Goal: Task Accomplishment & Management: Use online tool/utility

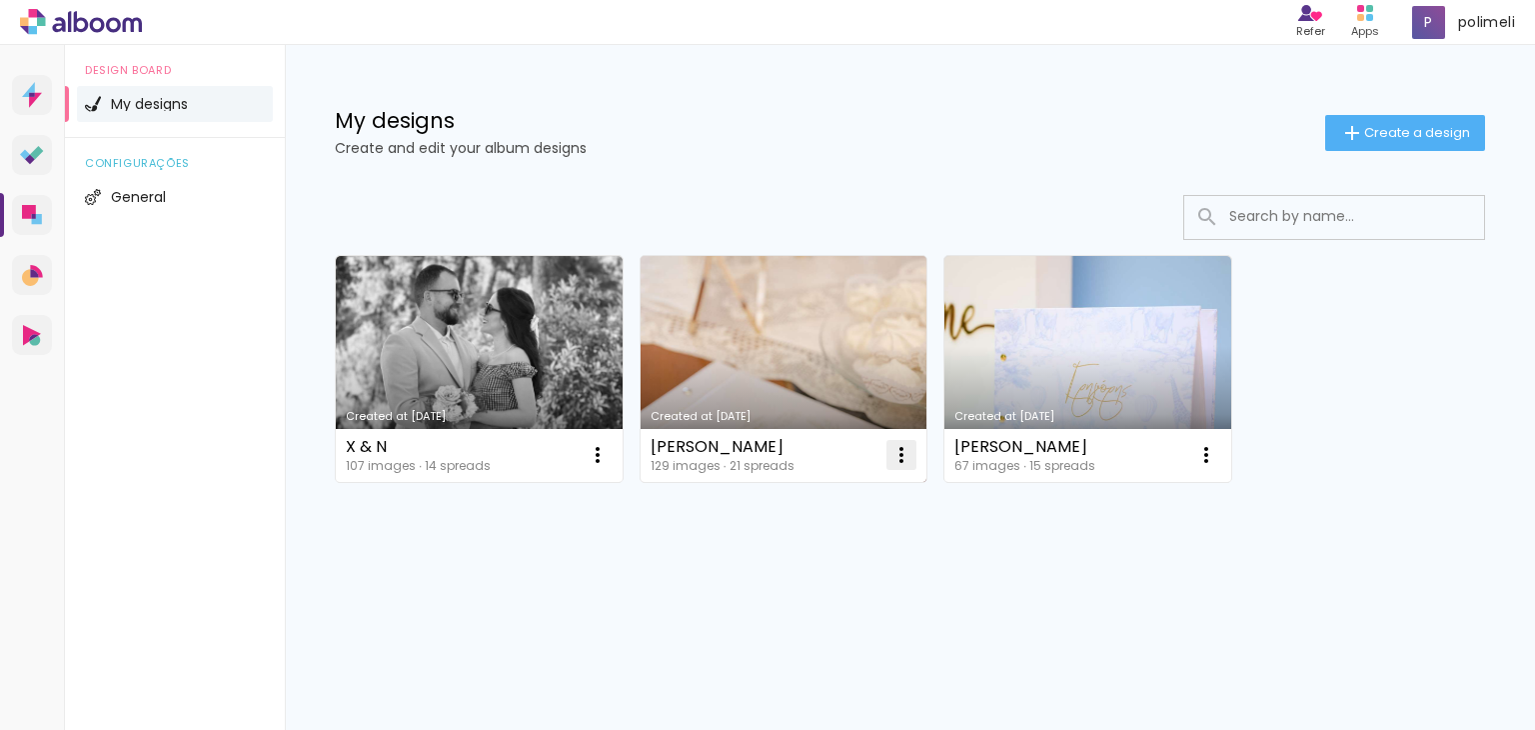
click at [897, 454] on iron-icon at bounding box center [902, 455] width 24 height 24
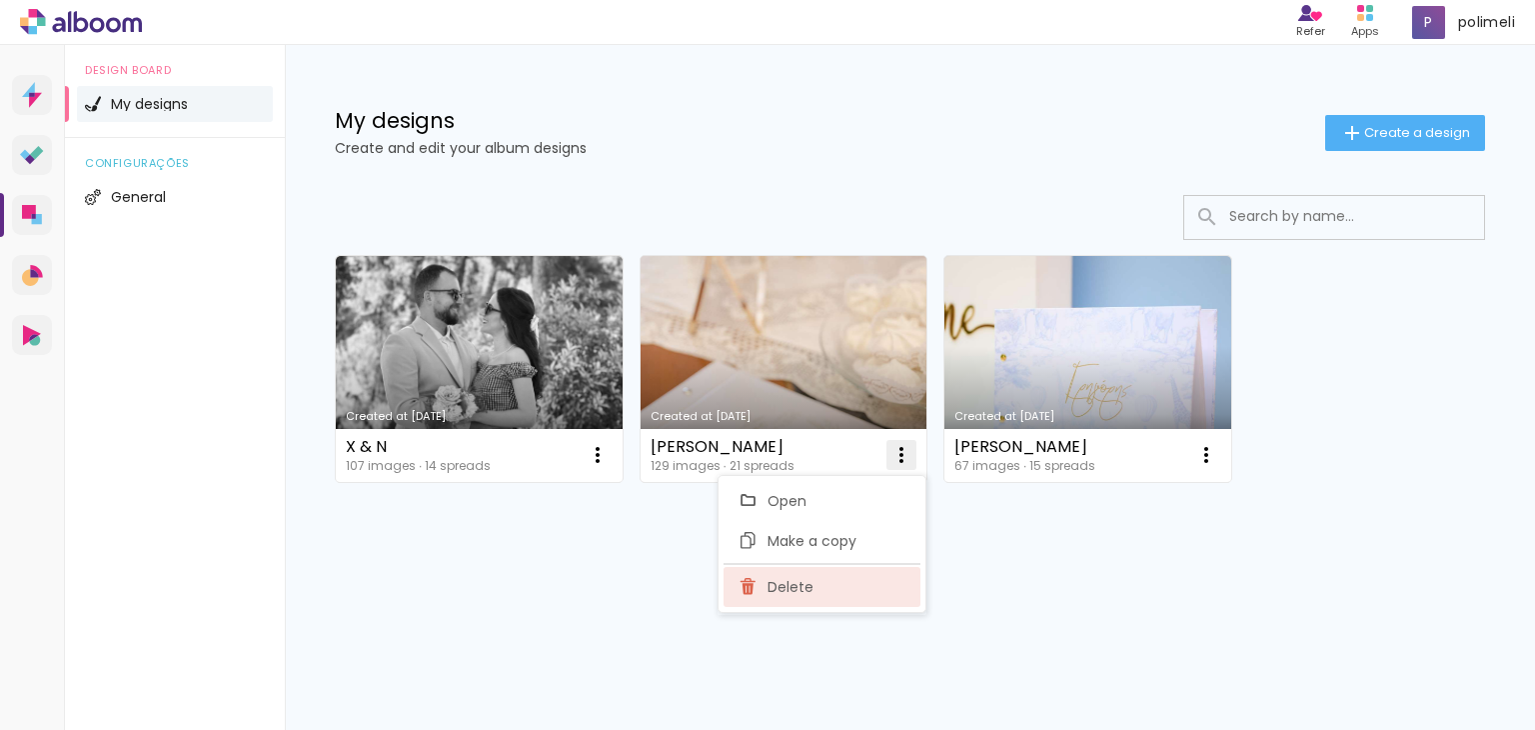
click at [861, 581] on paper-item "Delete" at bounding box center [822, 587] width 197 height 40
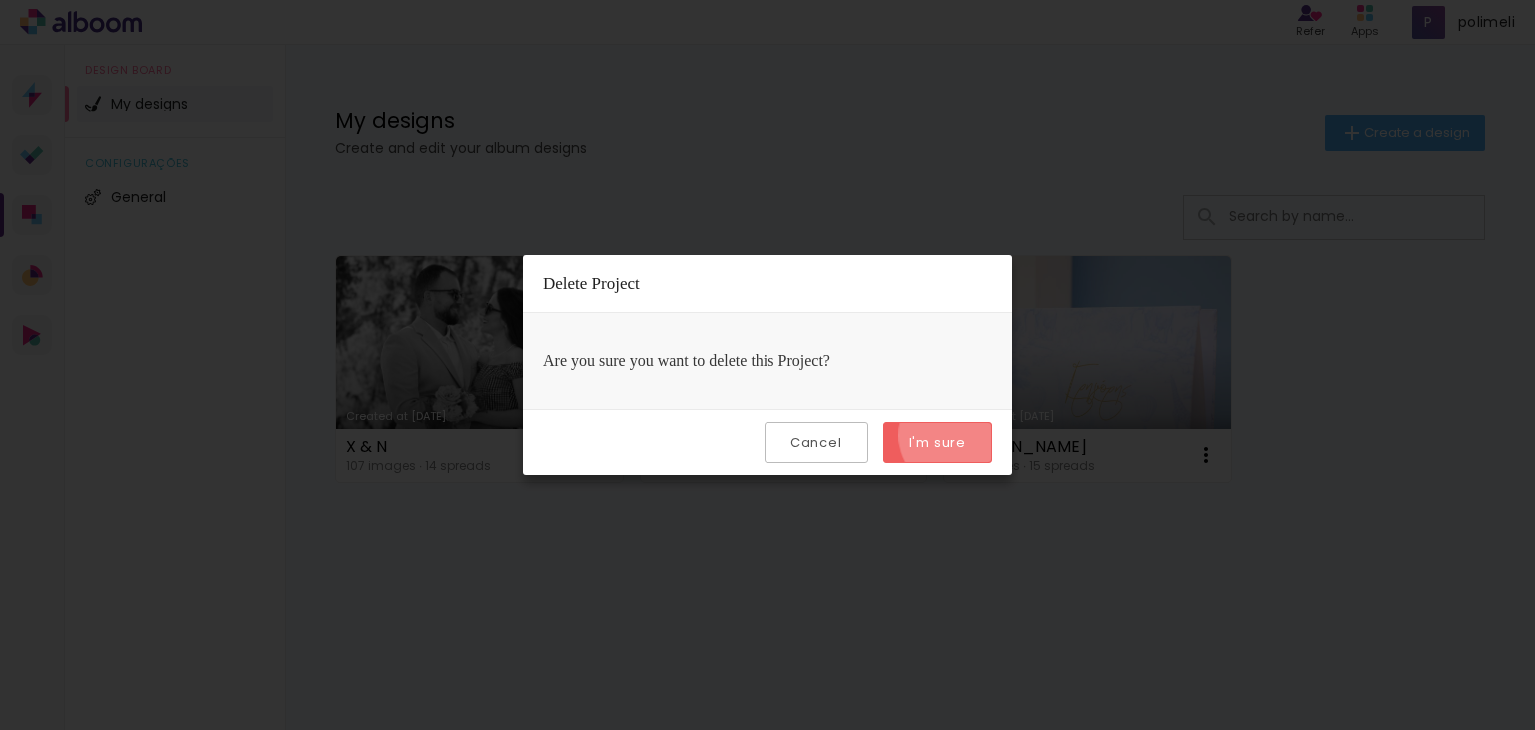
click at [0, 0] on slot "I'm sure" at bounding box center [0, 0] width 0 height 0
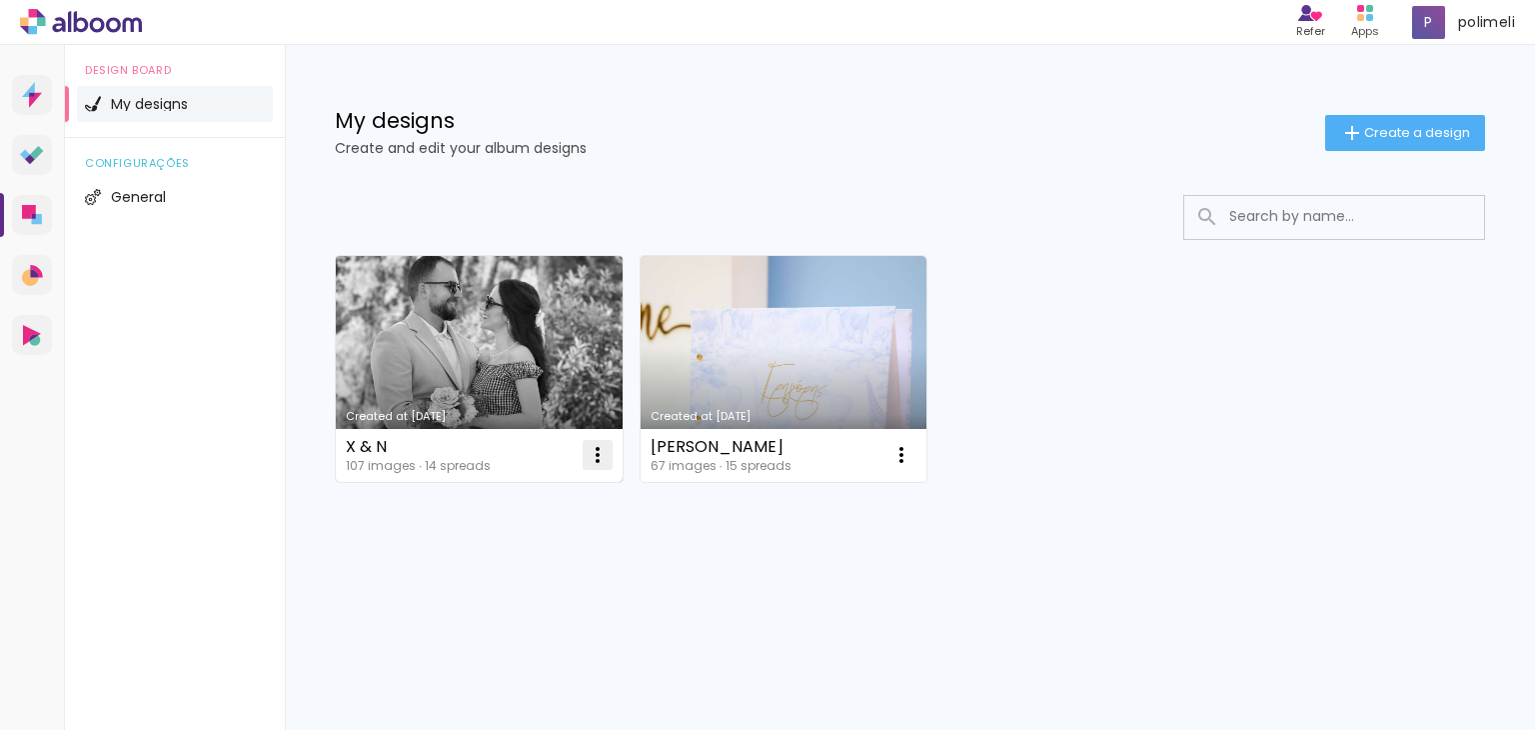
click at [597, 449] on iron-icon at bounding box center [598, 455] width 24 height 24
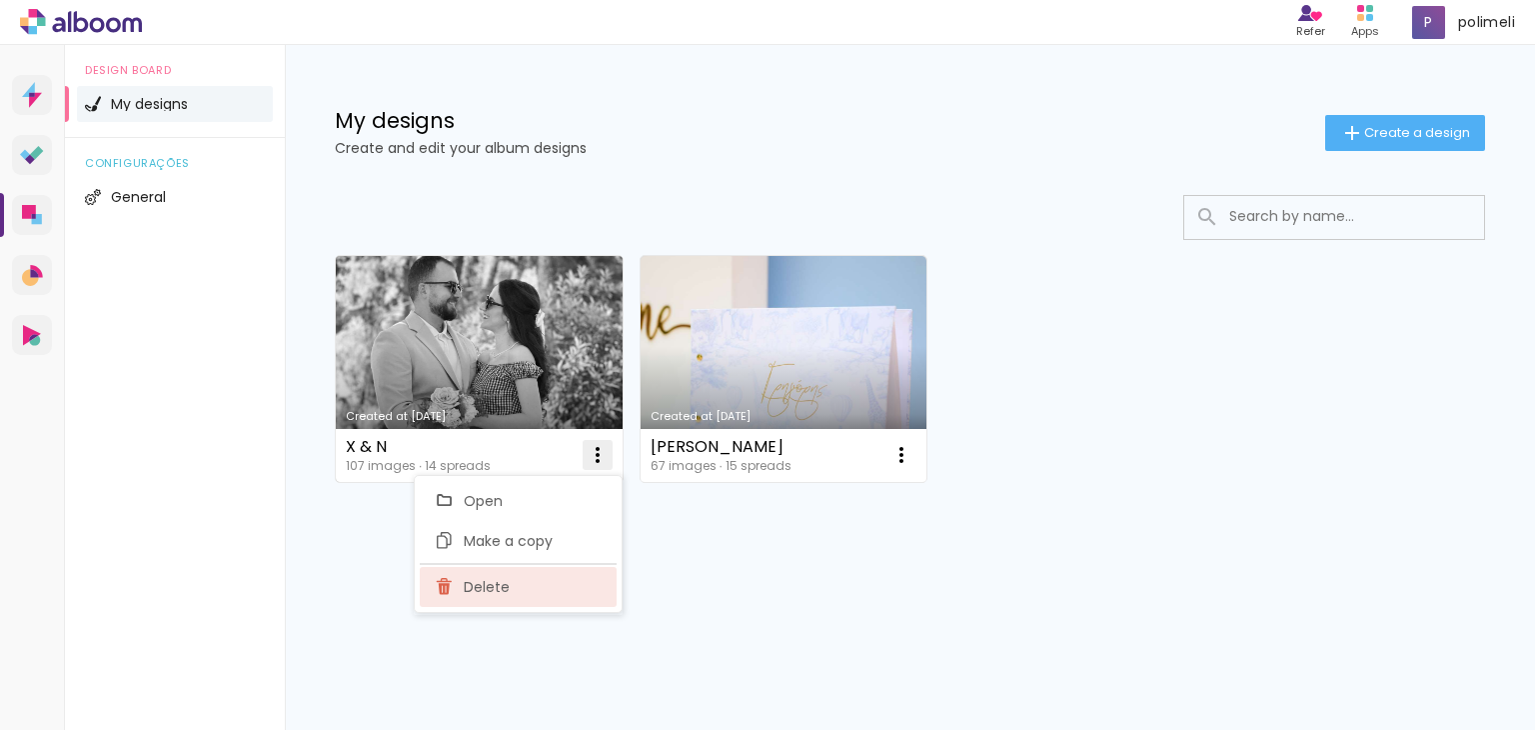
click at [586, 576] on paper-item "Delete" at bounding box center [518, 587] width 197 height 40
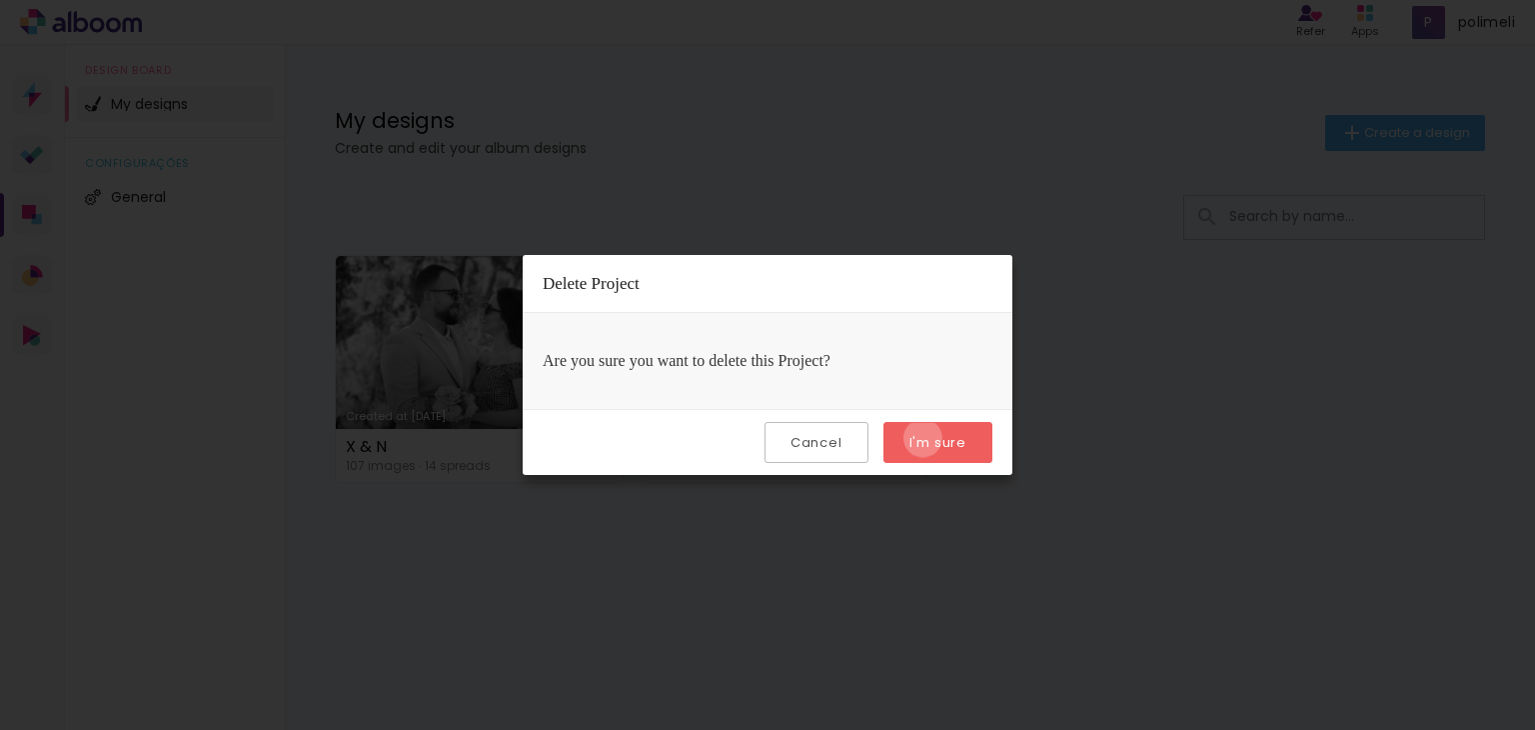
click at [0, 0] on slot "I'm sure" at bounding box center [0, 0] width 0 height 0
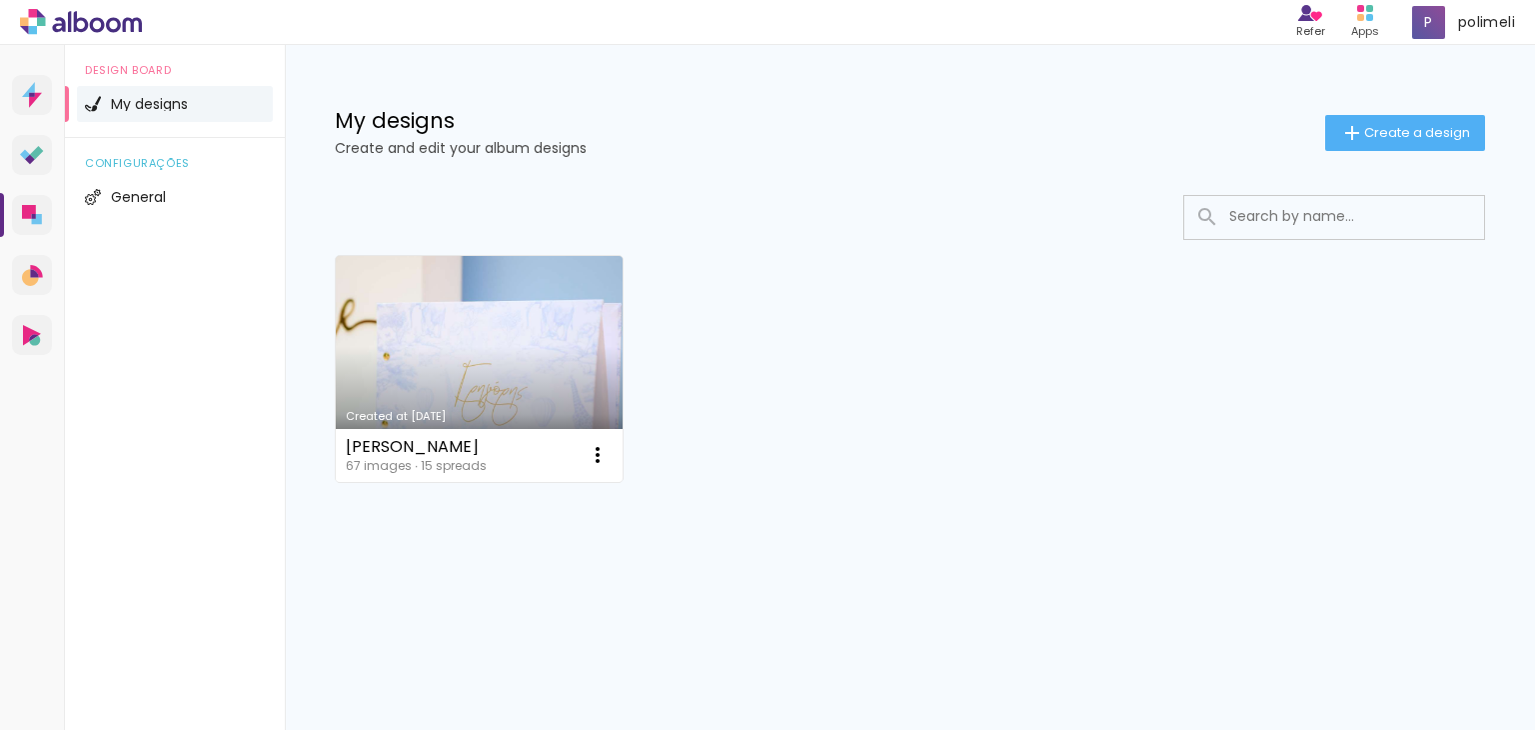
click at [468, 401] on link "Created at [DATE]" at bounding box center [479, 369] width 287 height 226
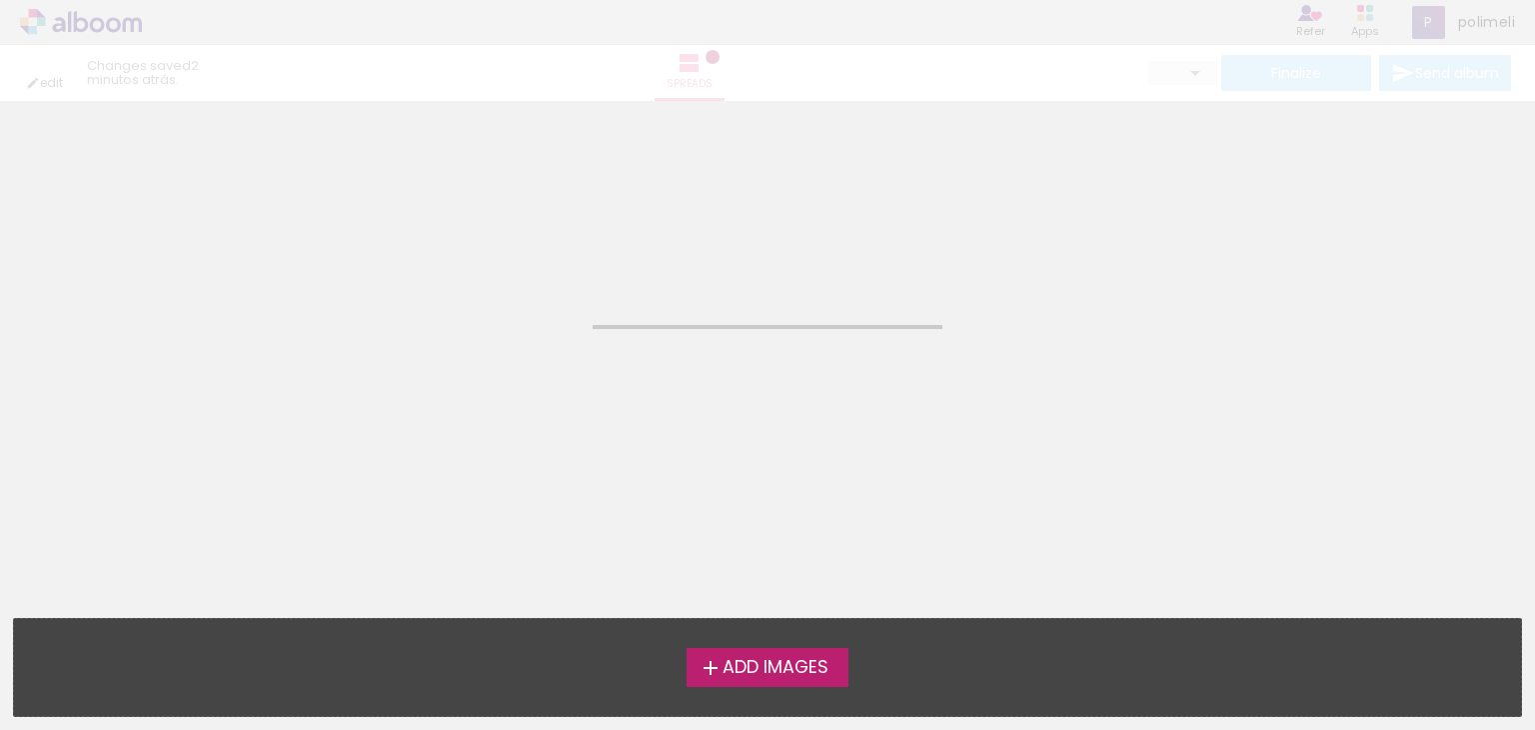
click at [468, 401] on neon-animated-pages "Confirm Cancel" at bounding box center [767, 415] width 1535 height 629
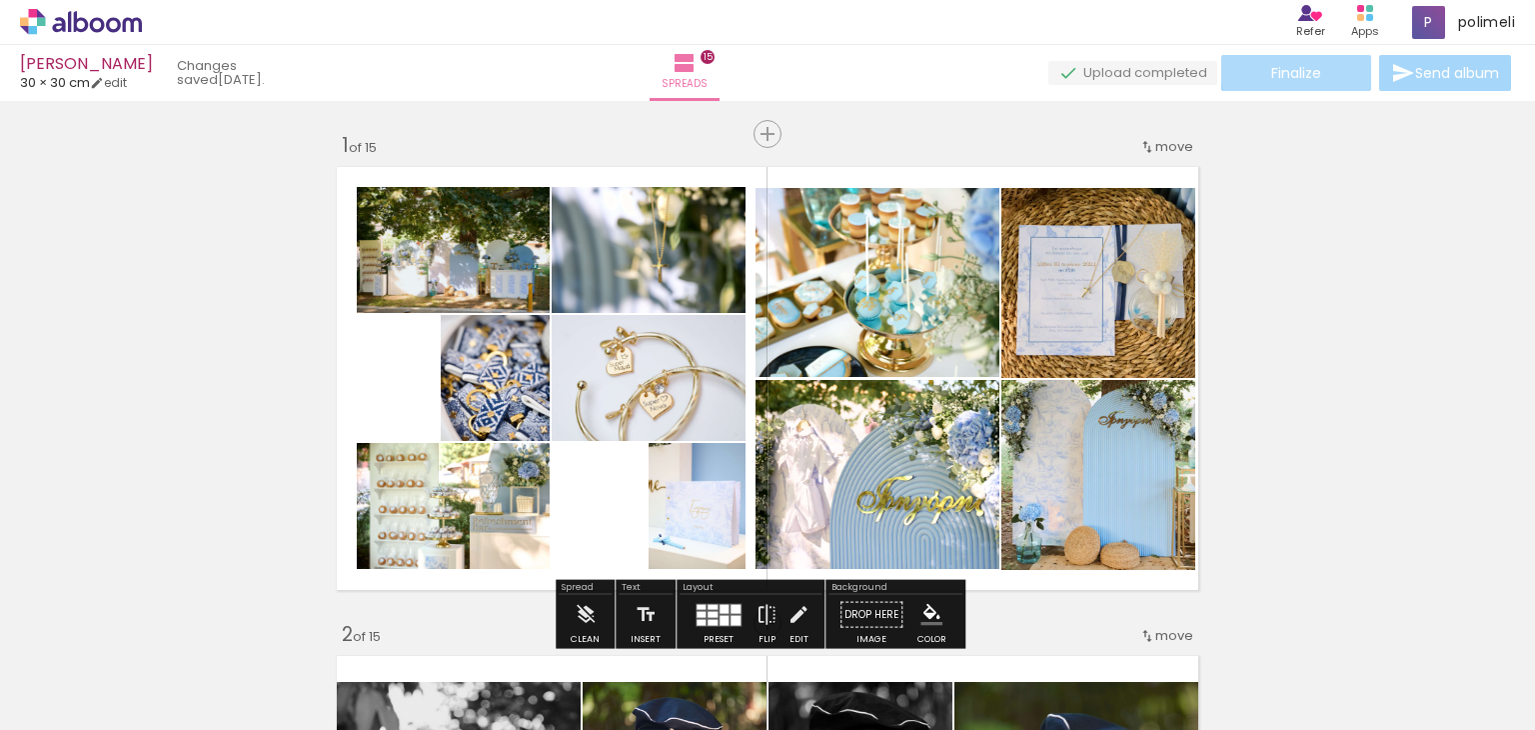
click at [1303, 66] on span "Finalize" at bounding box center [1296, 73] width 50 height 14
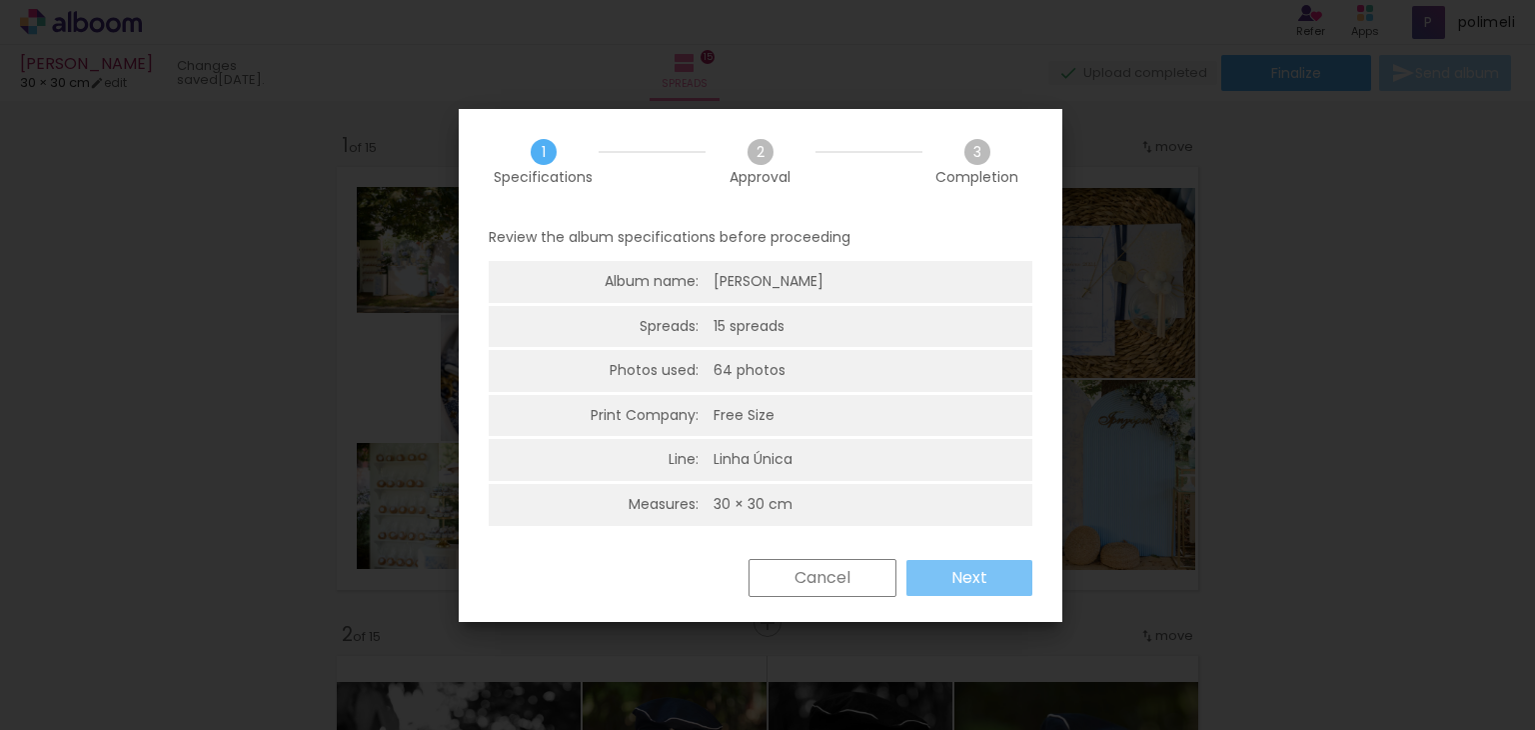
click at [0, 0] on slot "Next" at bounding box center [0, 0] width 0 height 0
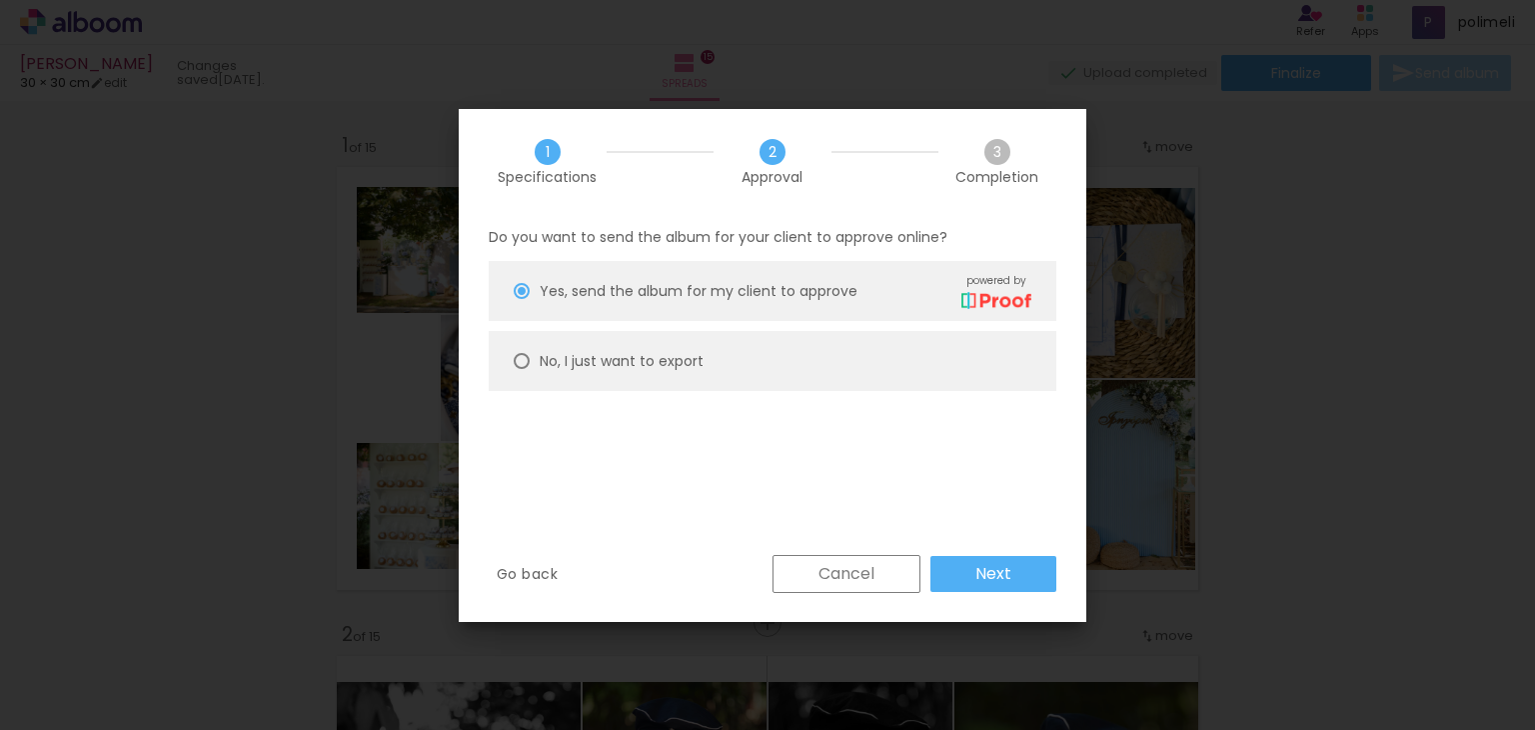
click at [0, 0] on paper-radio-button "No, I just want to export" at bounding box center [0, 0] width 0 height 0
type paper-radio-button "on"
click at [0, 0] on paper-button "Next" at bounding box center [0, 0] width 0 height 0
type input "High, 300 DPI"
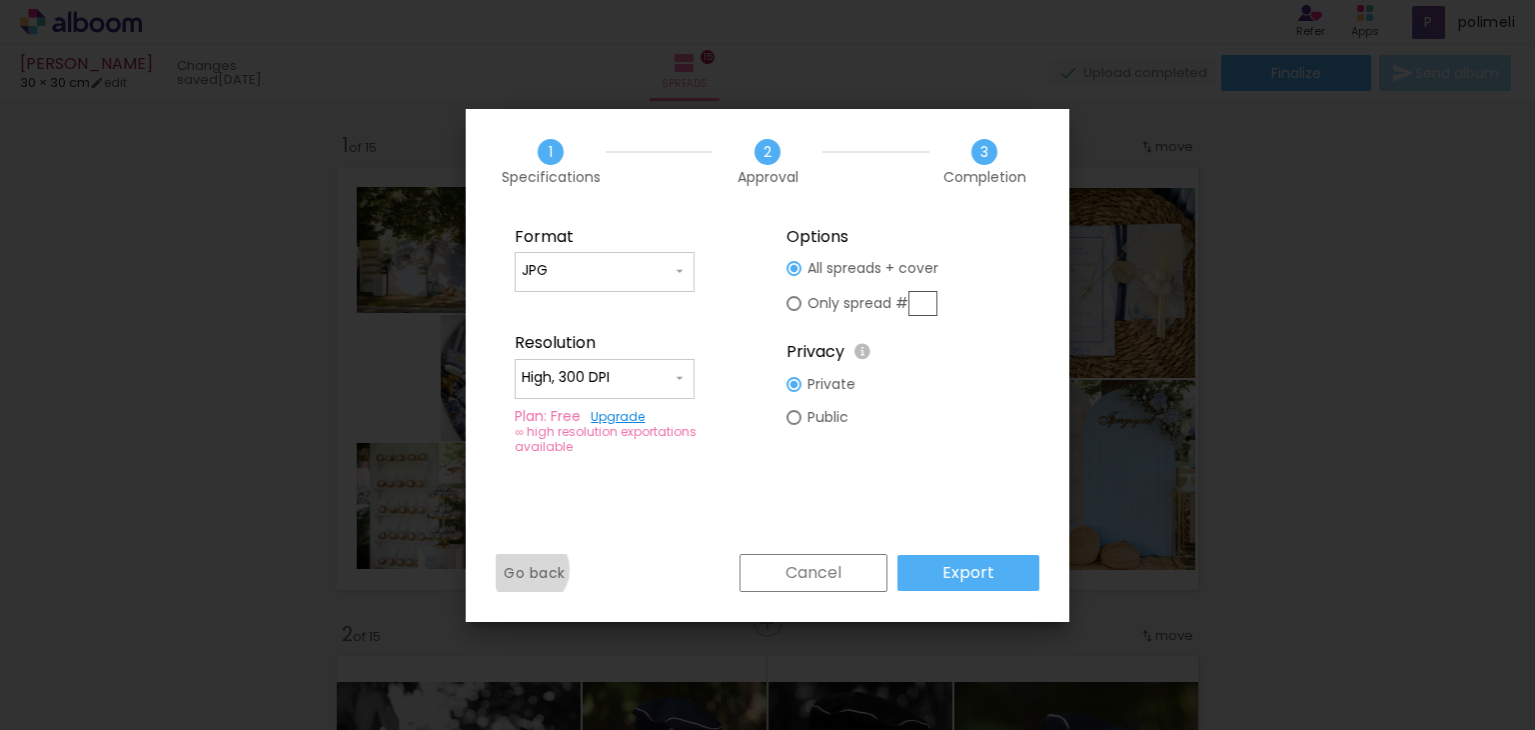
click at [0, 0] on slot "Go back" at bounding box center [0, 0] width 0 height 0
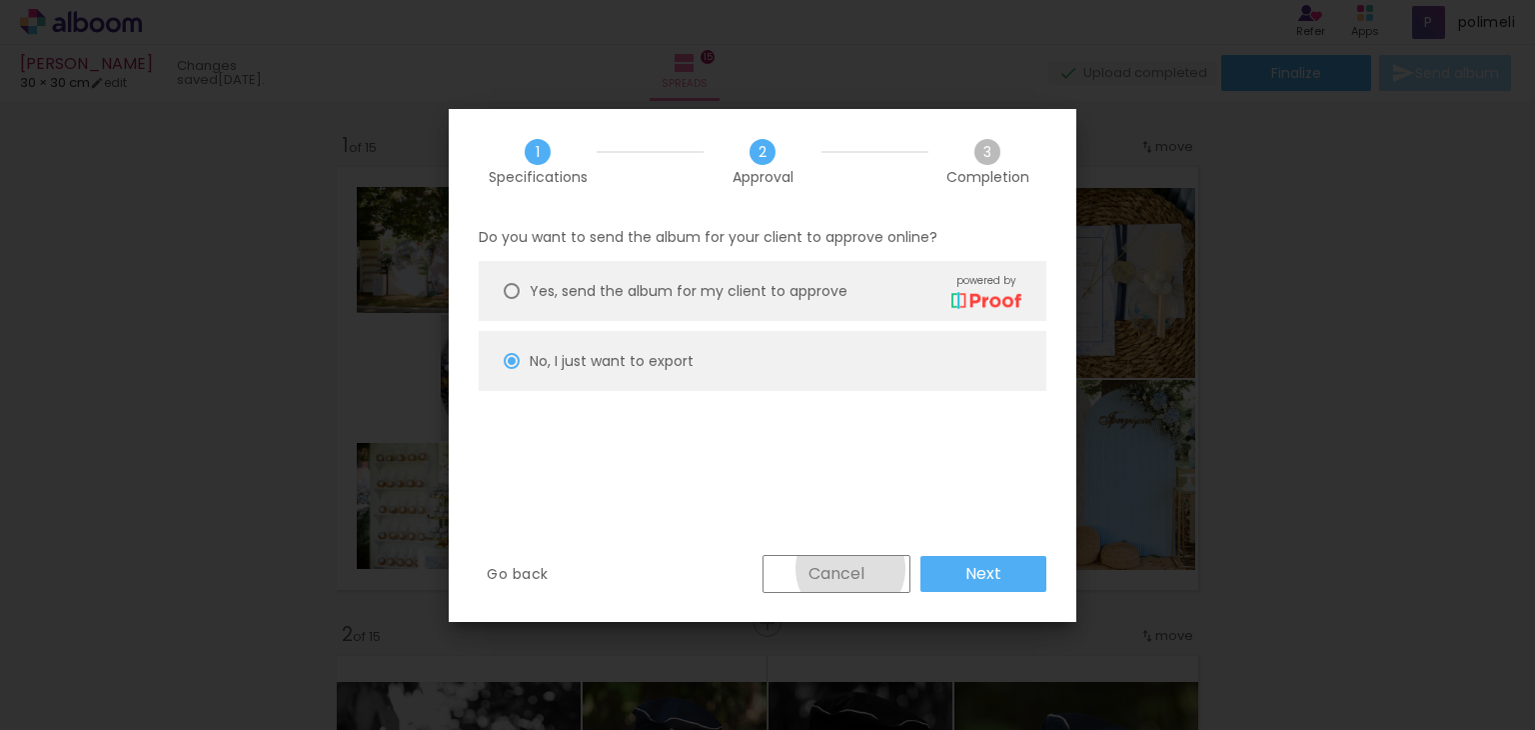
click at [0, 0] on slot "Cancel" at bounding box center [0, 0] width 0 height 0
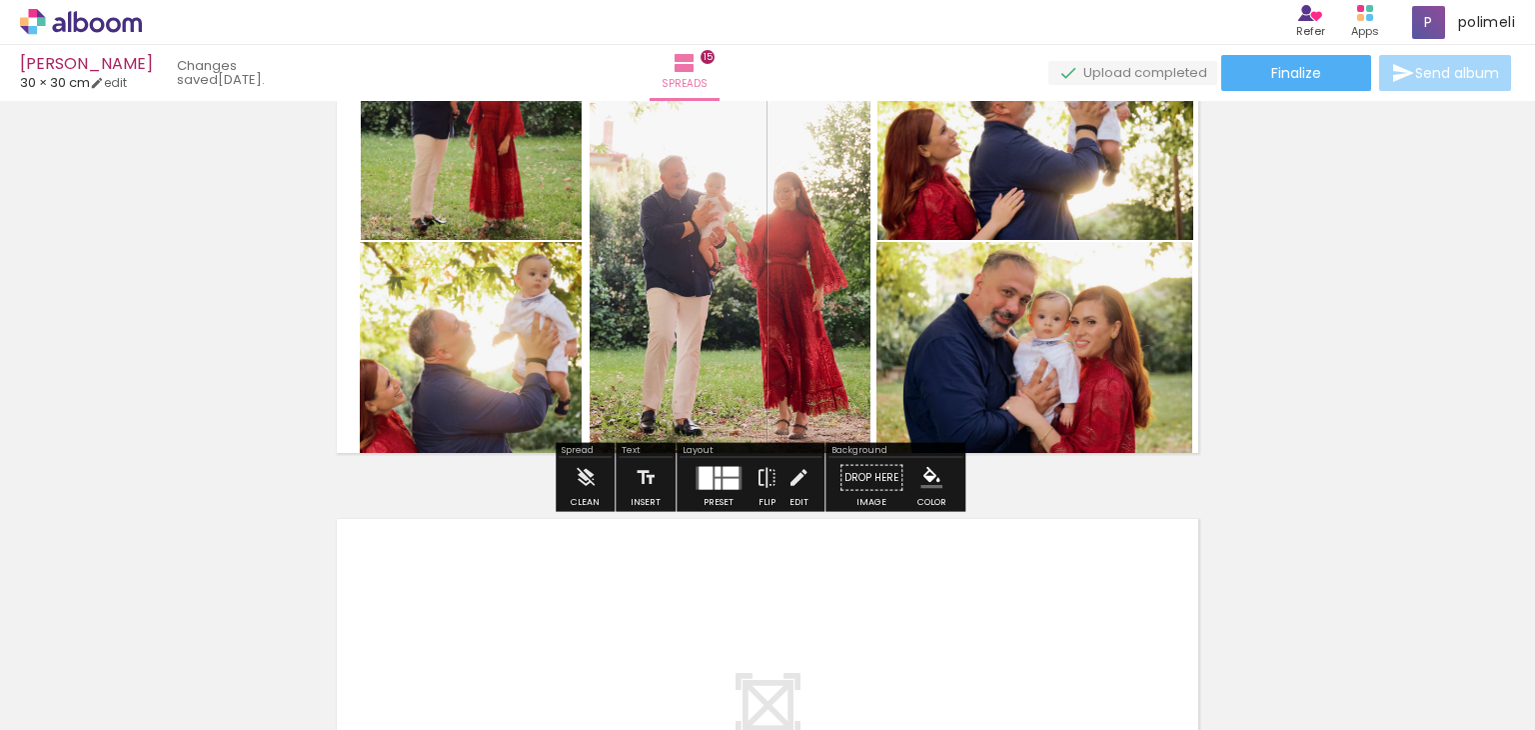
scroll to position [7394, 0]
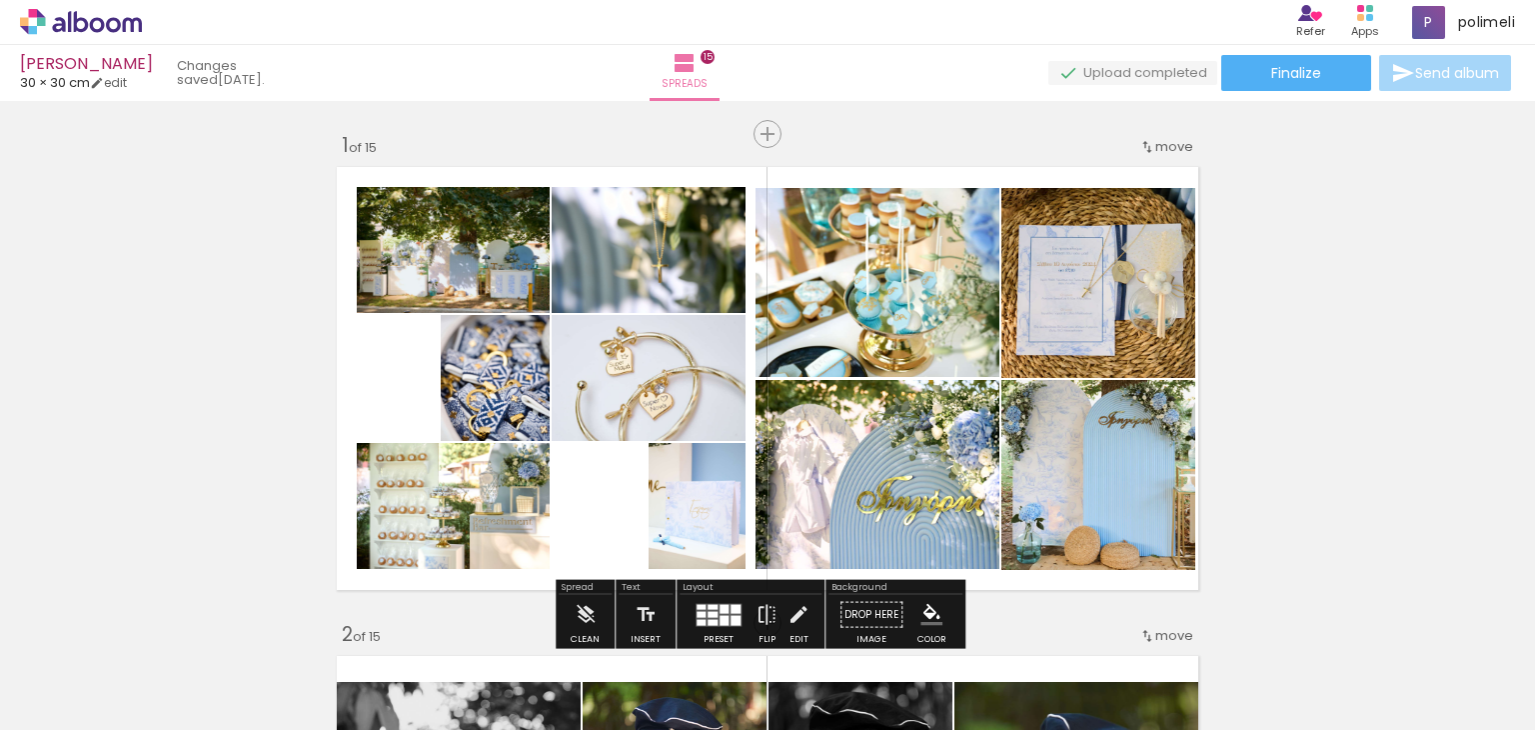
click at [92, 678] on iron-icon at bounding box center [84, 686] width 16 height 16
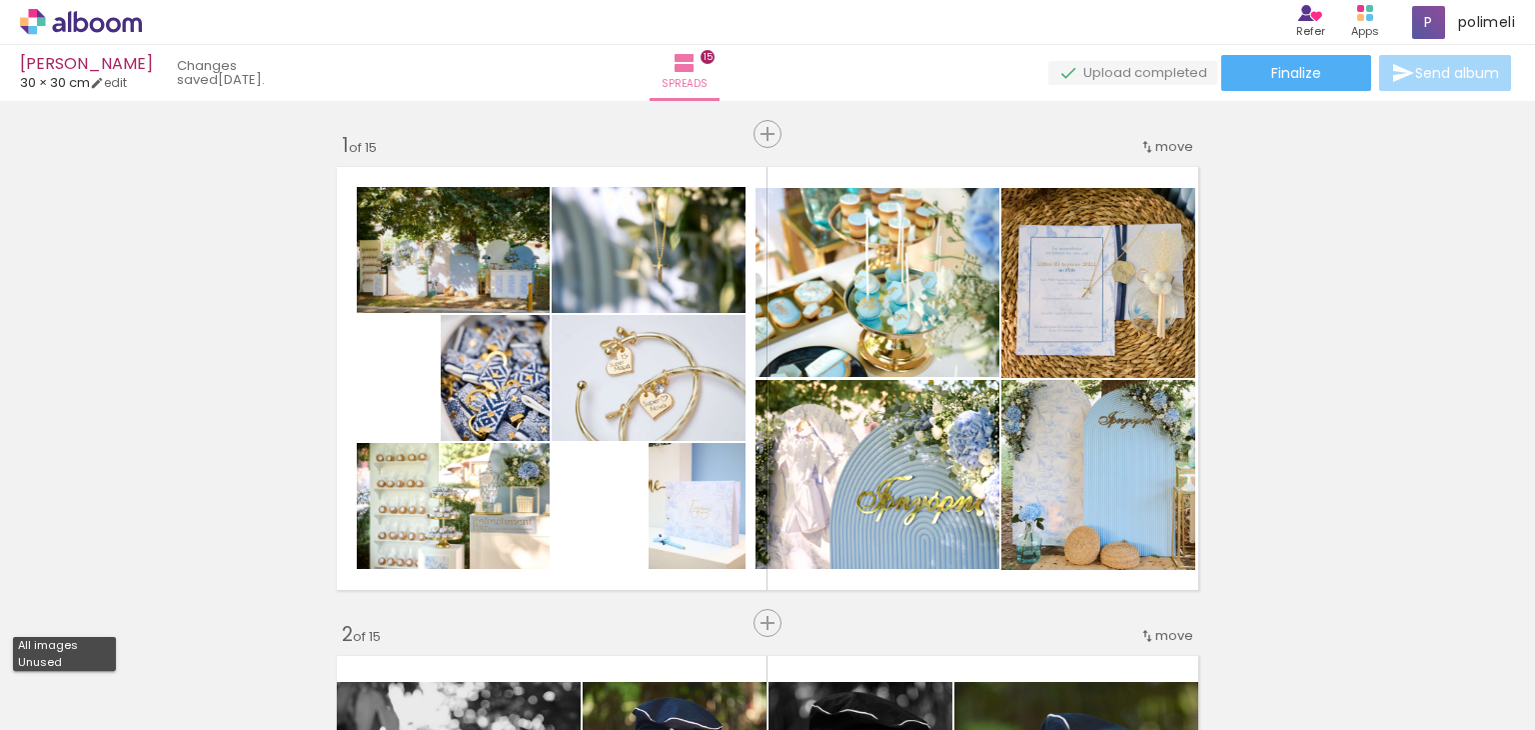
click at [105, 660] on paper-item "Unused" at bounding box center [64, 662] width 103 height 17
type input "Unused"
click at [149, 623] on iron-icon at bounding box center [138, 622] width 21 height 21
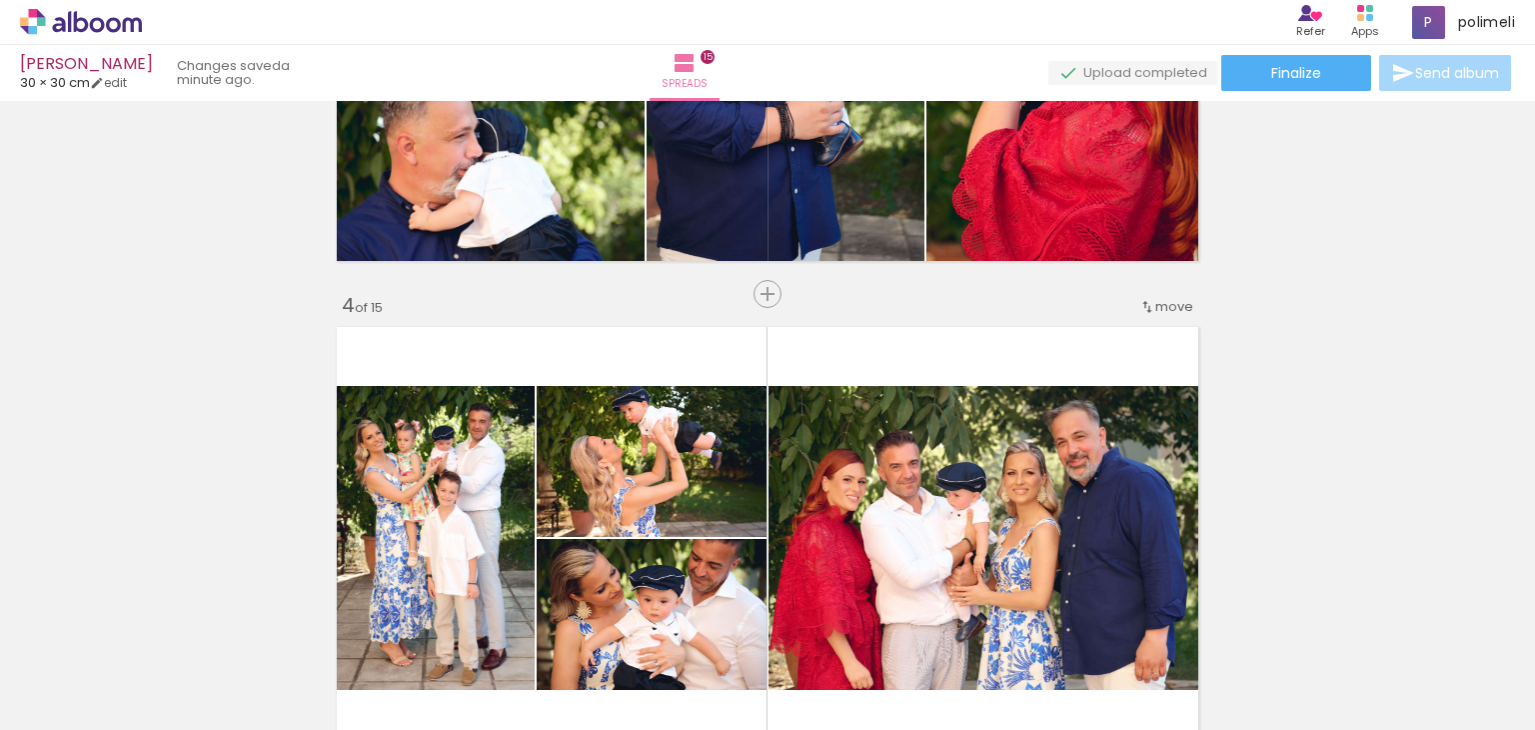
scroll to position [1371, 0]
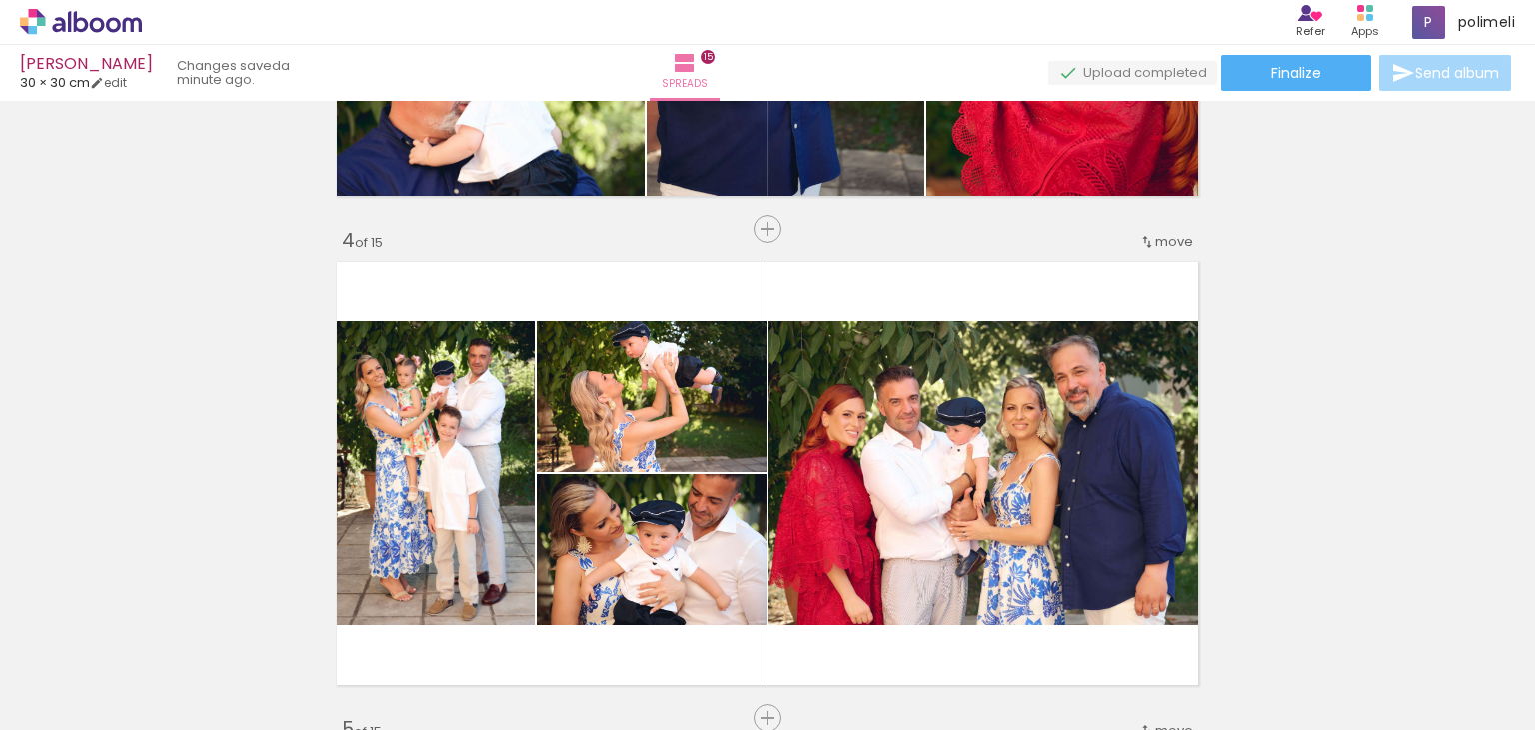
click at [80, 708] on span "Add Images" at bounding box center [62, 719] width 42 height 22
click at [0, 0] on input "file" at bounding box center [0, 0] width 0 height 0
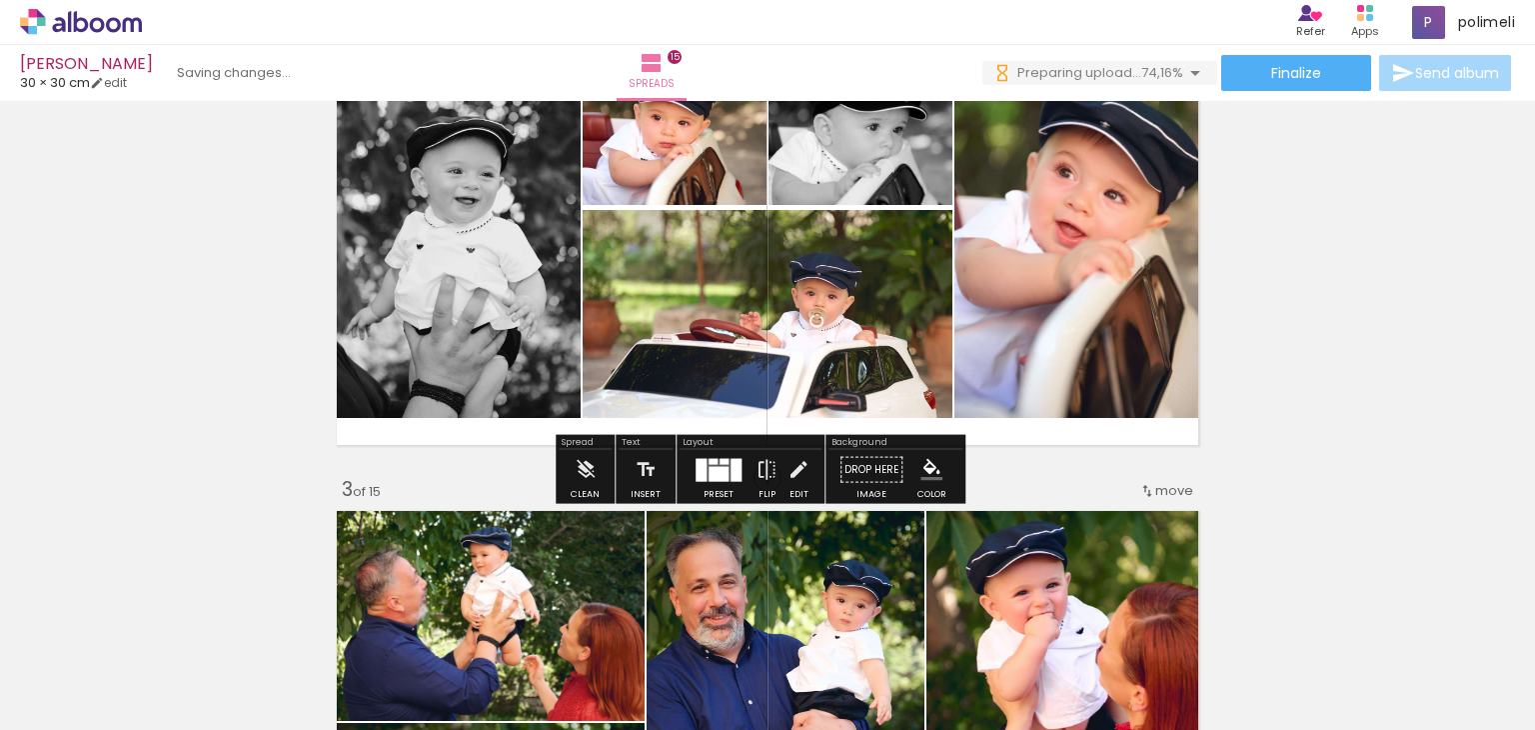
scroll to position [632, 0]
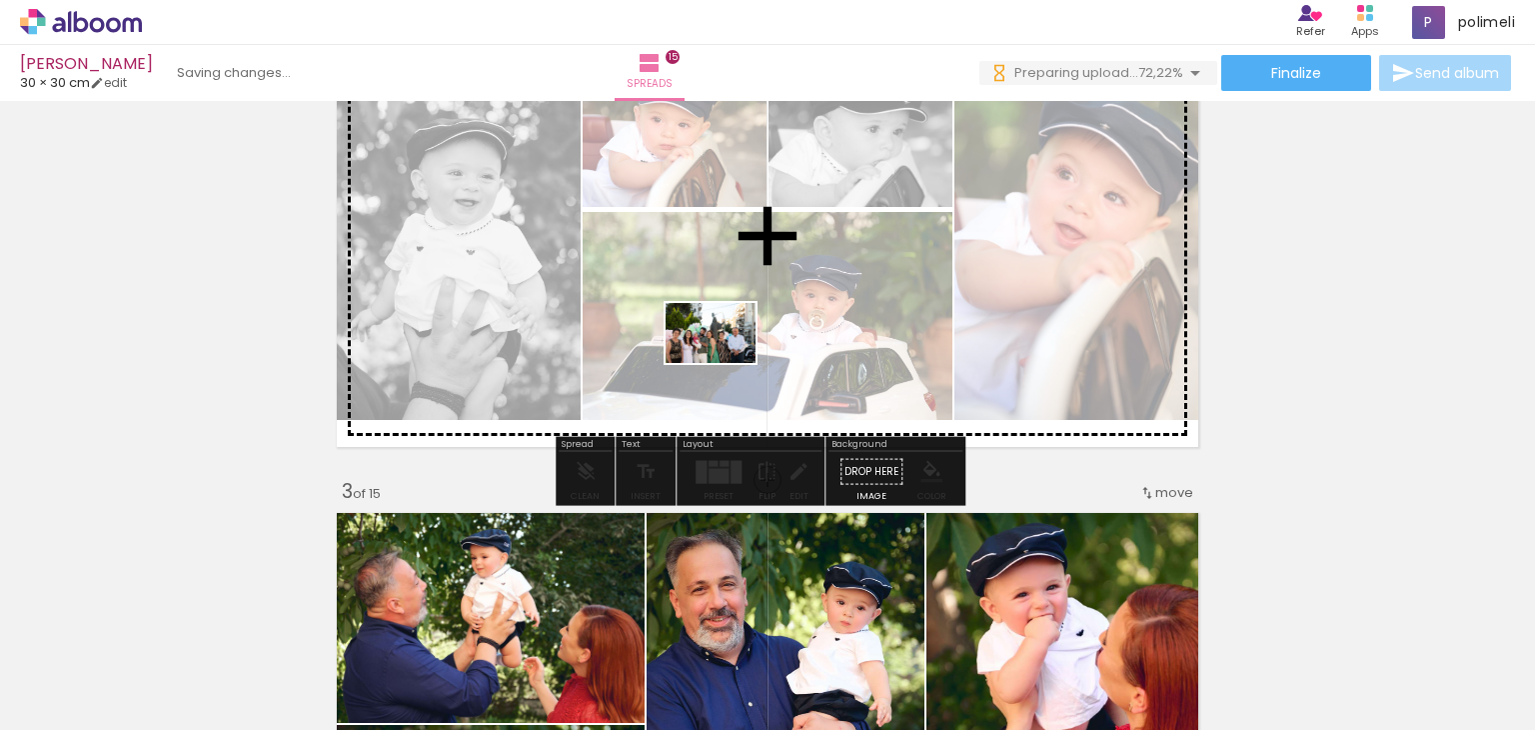
drag, startPoint x: 331, startPoint y: 687, endPoint x: 725, endPoint y: 363, distance: 509.9
click at [725, 363] on quentale-workspace at bounding box center [767, 365] width 1535 height 730
